Goal: Find contact information: Find contact information

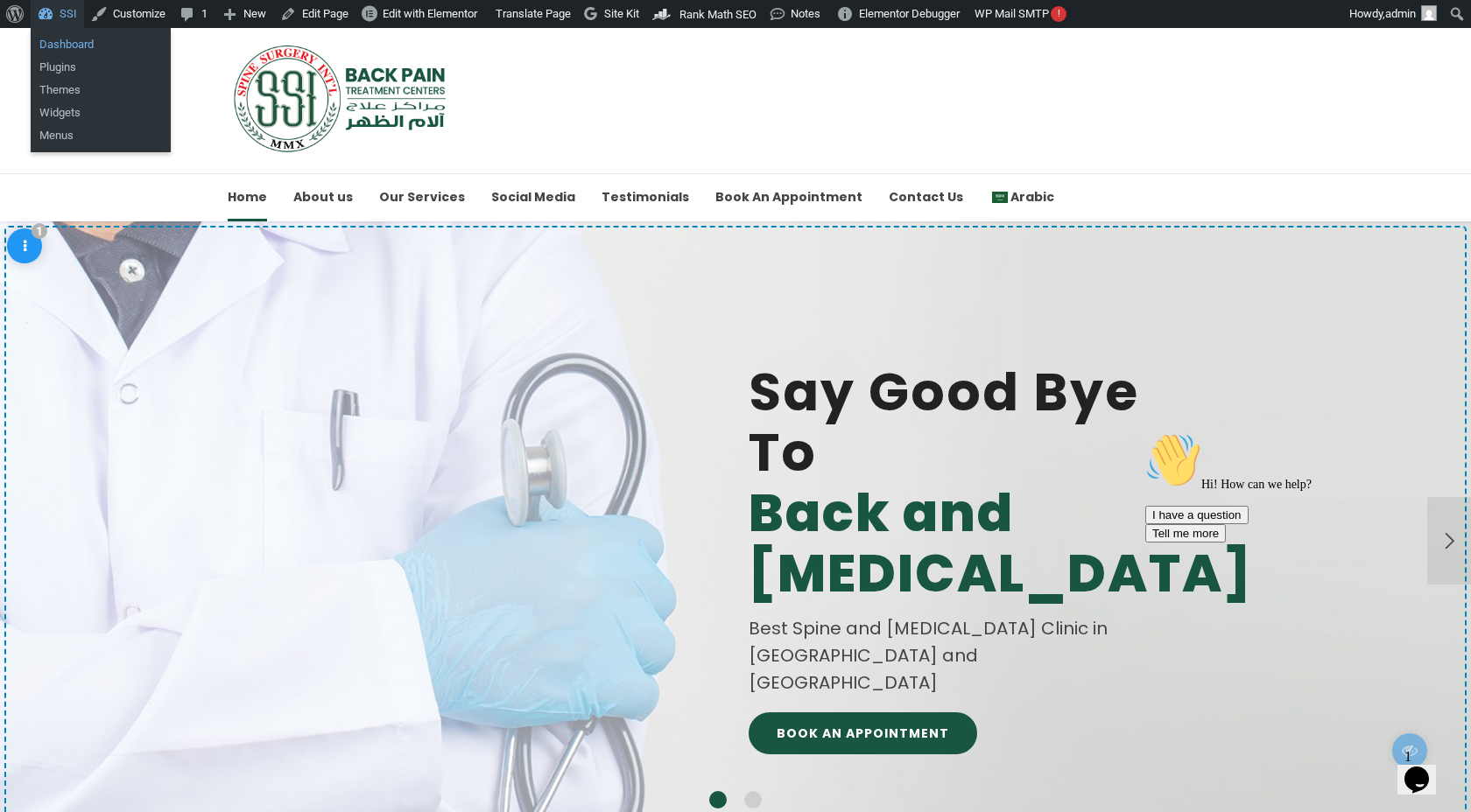
click at [69, 45] on link "Dashboard" at bounding box center [101, 45] width 140 height 23
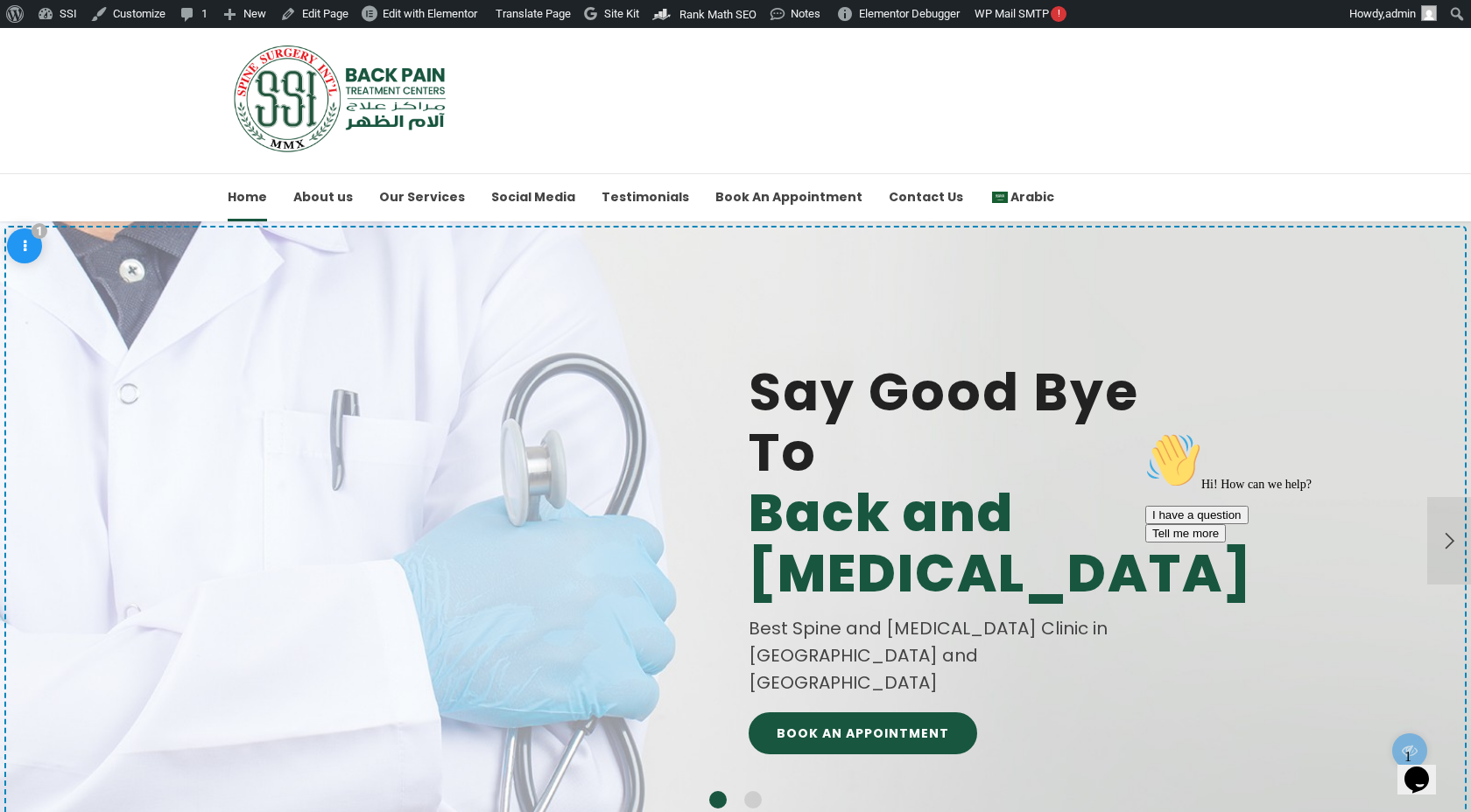
drag, startPoint x: 400, startPoint y: 84, endPoint x: 1266, endPoint y: 29, distance: 867.7
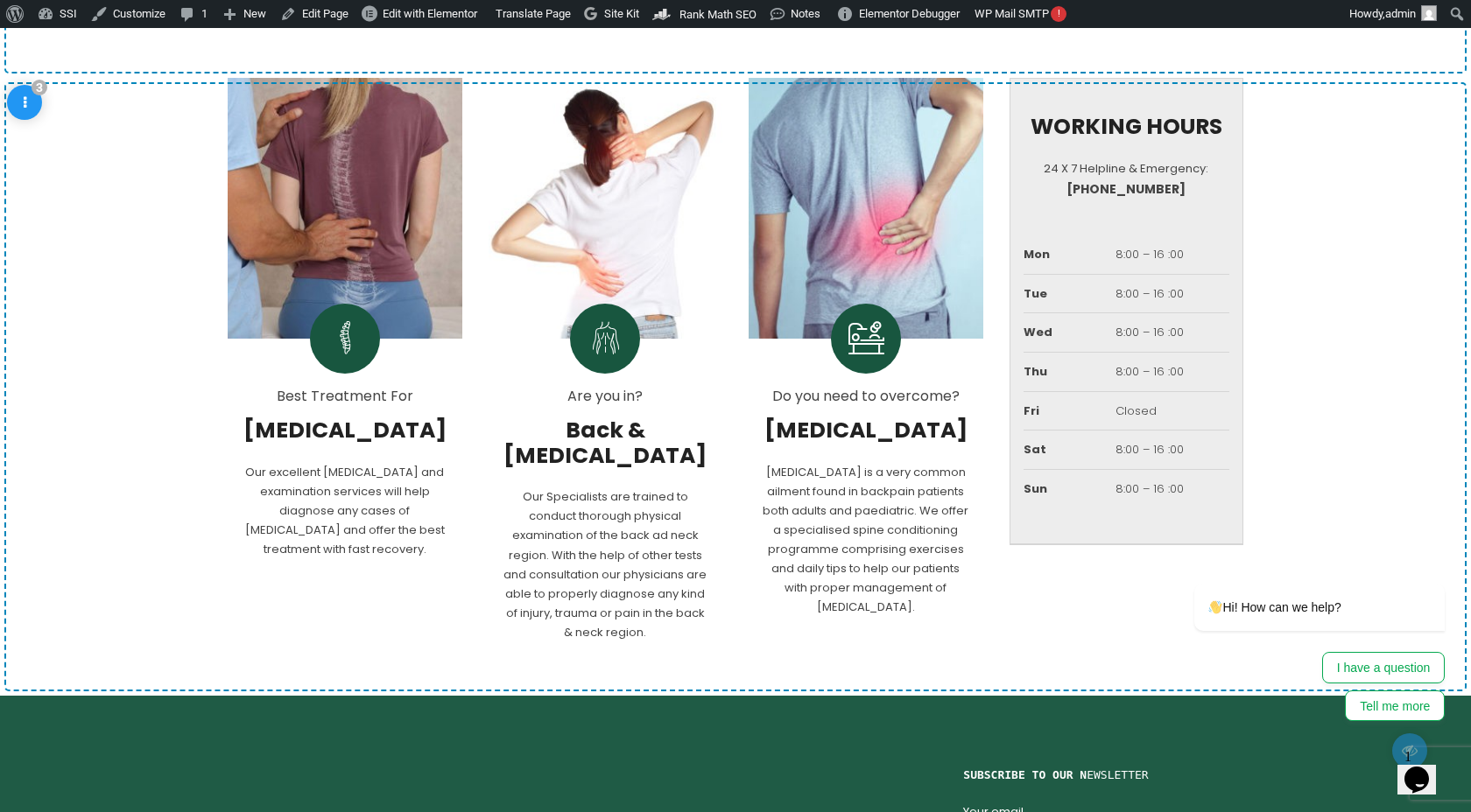
scroll to position [1114, 0]
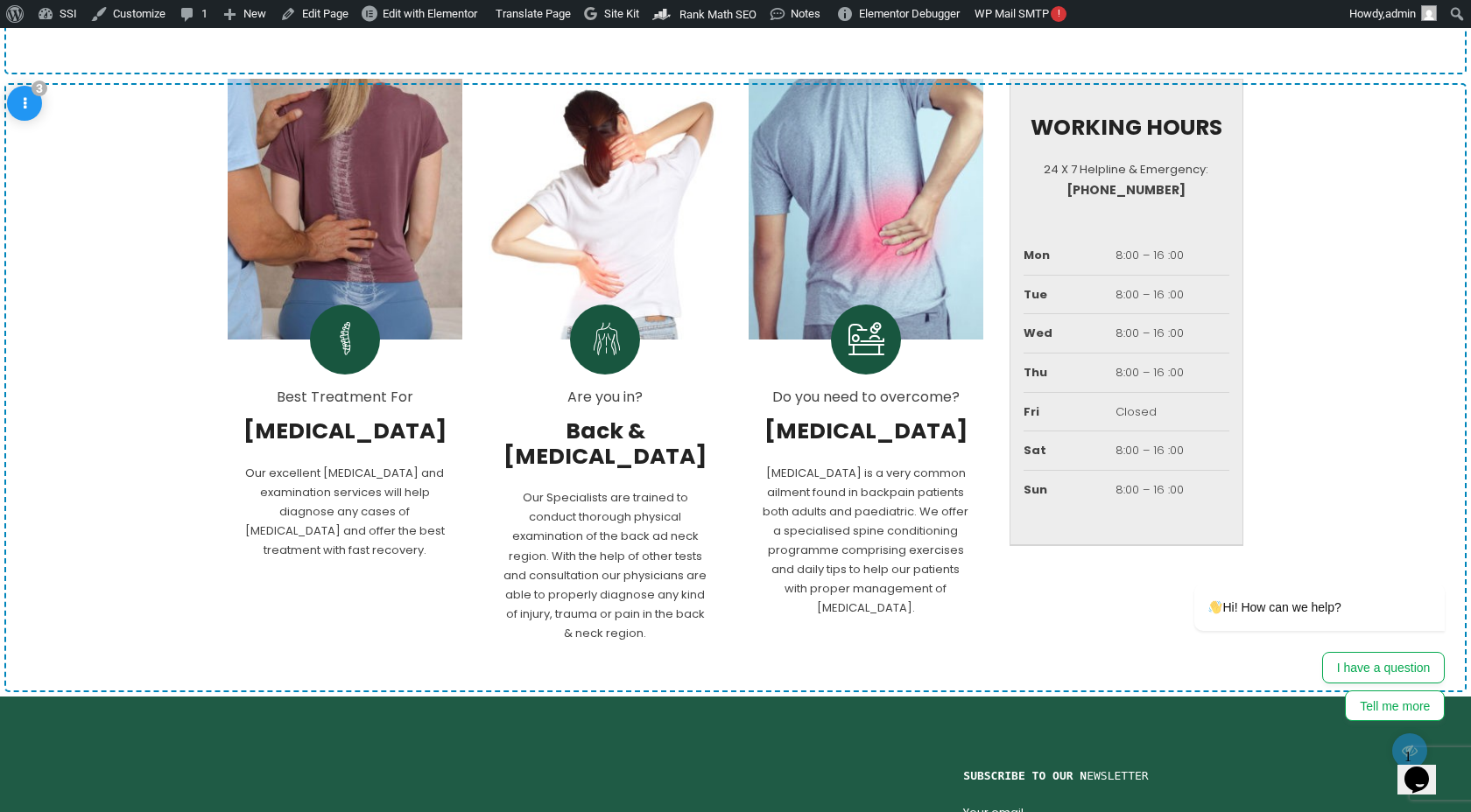
click at [1206, 196] on h6 "[PHONE_NUMBER]" at bounding box center [1126, 189] width 207 height 21
drag, startPoint x: 1200, startPoint y: 186, endPoint x: 1108, endPoint y: 225, distance: 99.9
click at [1107, 225] on div "WORKING HOURS 24 X 7 Helpline & Emergency: [PHONE_NUMBER] Mon 8:00 – 16 :00 Tue…" at bounding box center [1126, 313] width 234 height 468
drag, startPoint x: 1198, startPoint y: 208, endPoint x: 1059, endPoint y: 194, distance: 139.7
click at [1059, 194] on div "WORKING HOURS 24 X 7 Helpline & Emergency: [PHONE_NUMBER] Mon 8:00 – 16 :00 Tue…" at bounding box center [1126, 313] width 234 height 468
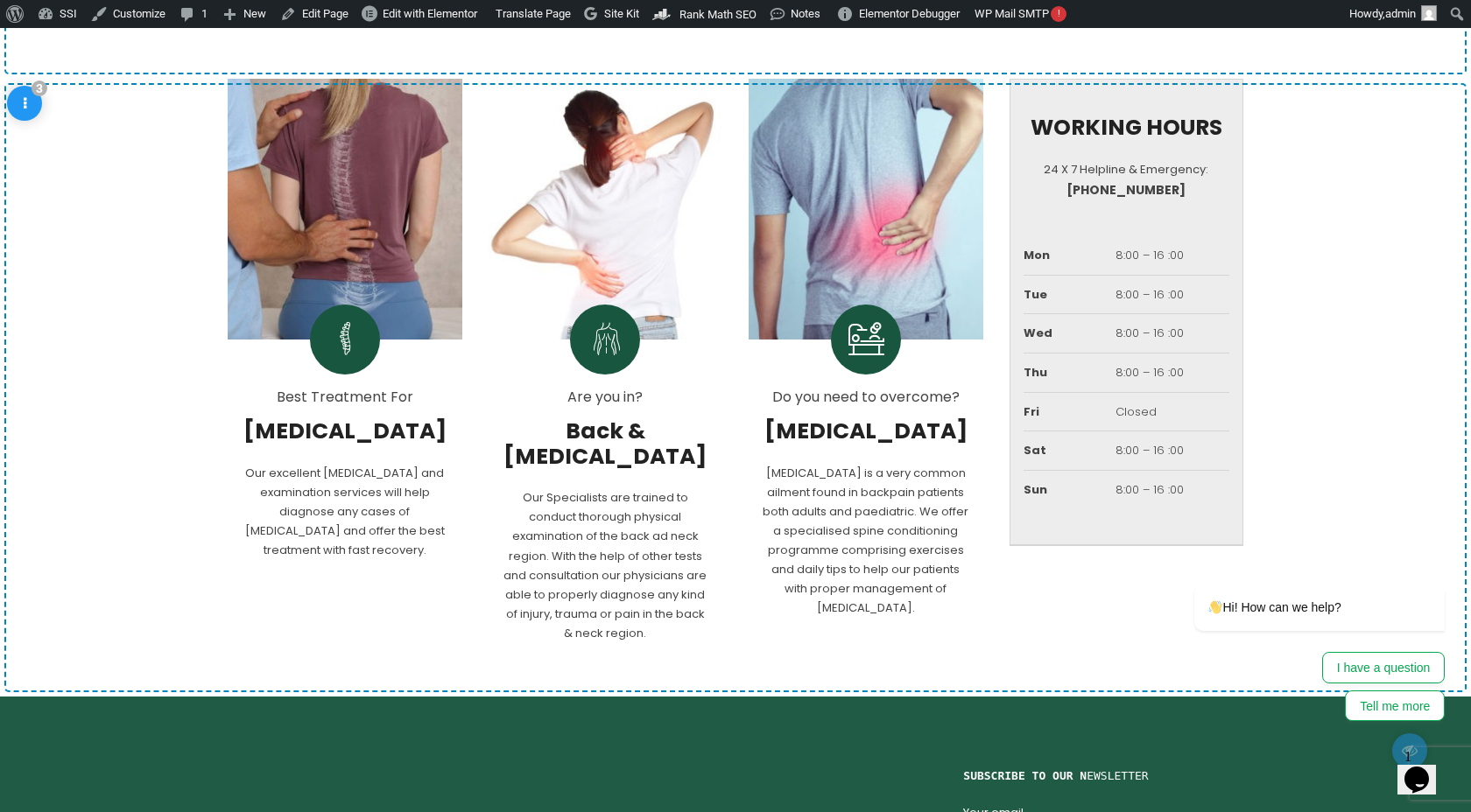
drag, startPoint x: 1059, startPoint y: 194, endPoint x: 1197, endPoint y: 204, distance: 138.4
click at [1197, 204] on div "WORKING HOURS 24 X 7 Helpline & Emergency: [PHONE_NUMBER] Mon 8:00 – 16 :00 Tue…" at bounding box center [1126, 313] width 234 height 468
drag, startPoint x: 1197, startPoint y: 204, endPoint x: 1122, endPoint y: 148, distance: 93.6
click at [1122, 148] on div "WORKING HOURS 24 X 7 Helpline & Emergency: [PHONE_NUMBER] Mon 8:00 – 16 :00 Tue…" at bounding box center [1126, 313] width 234 height 468
click at [1122, 148] on header "WORKING HOURS" at bounding box center [1126, 133] width 207 height 35
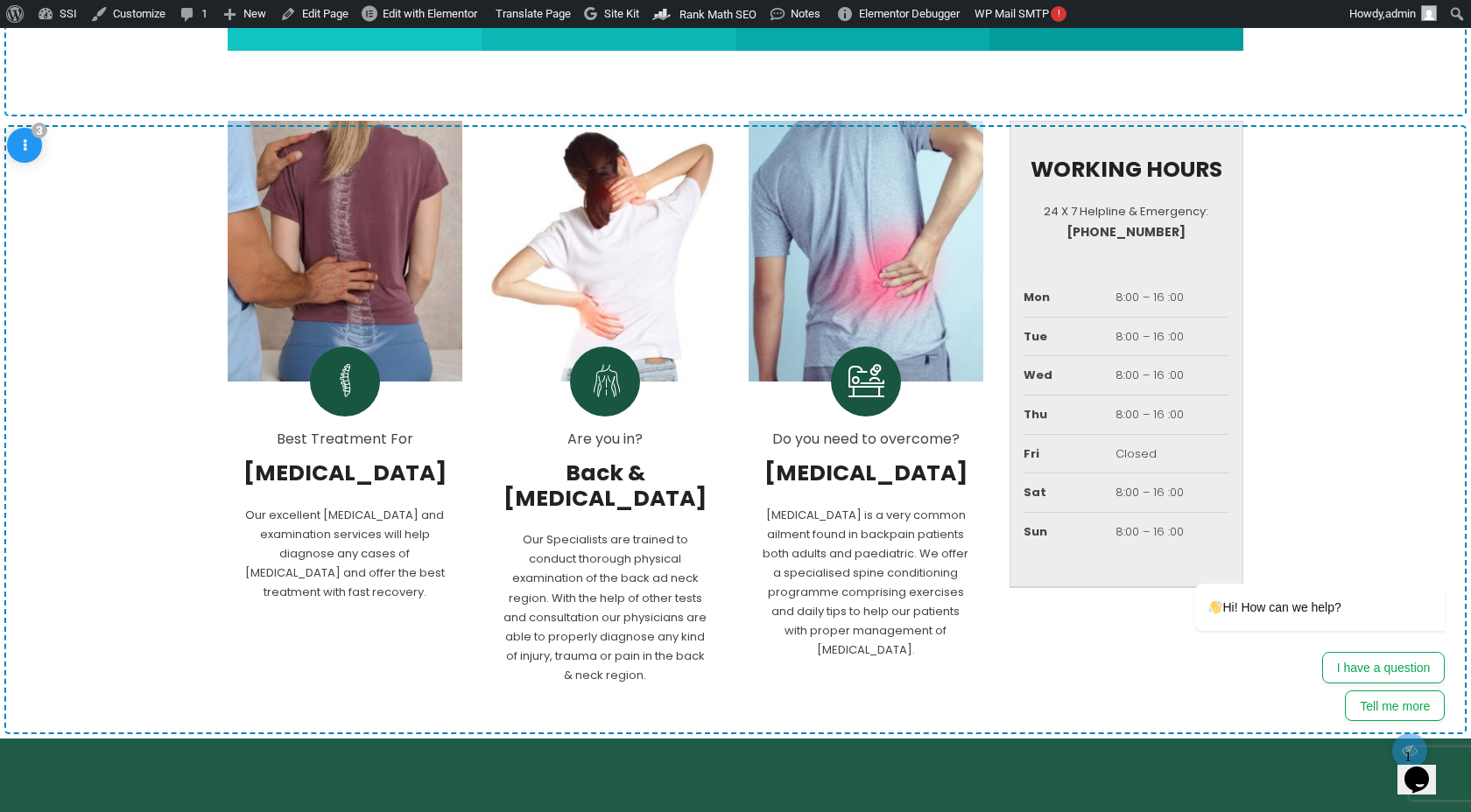
scroll to position [1052, 0]
